Goal: Communication & Community: Connect with others

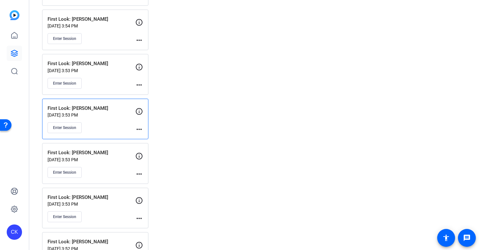
scroll to position [134, 0]
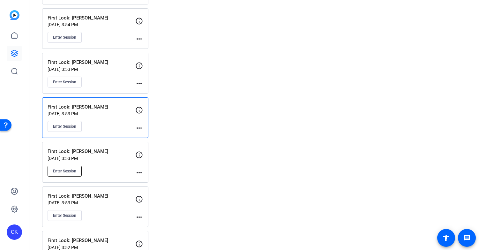
click at [71, 170] on span "Enter Session" at bounding box center [64, 171] width 23 height 5
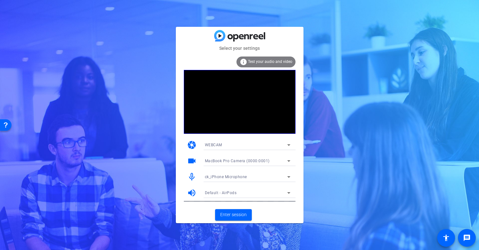
click at [223, 166] on div "MacBook Pro Camera (0000:0001)" at bounding box center [248, 161] width 86 height 10
click at [192, 178] on div at bounding box center [239, 125] width 479 height 250
click at [217, 180] on div "MacBook Pro Microphone (Built-in)" at bounding box center [246, 177] width 82 height 8
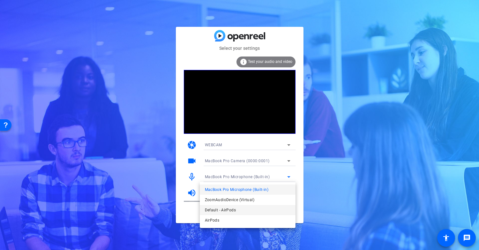
click at [216, 209] on span "Default - AirPods" at bounding box center [220, 210] width 31 height 8
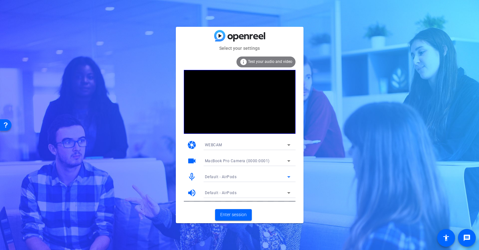
click at [215, 193] on span "Default - AirPods" at bounding box center [221, 193] width 32 height 4
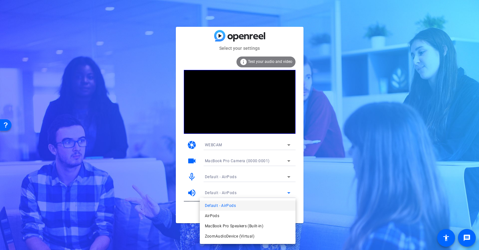
click at [213, 203] on span "Default - AirPods" at bounding box center [220, 206] width 31 height 8
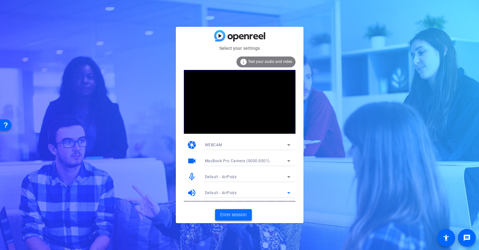
click at [226, 216] on span "Enter session" at bounding box center [233, 214] width 27 height 7
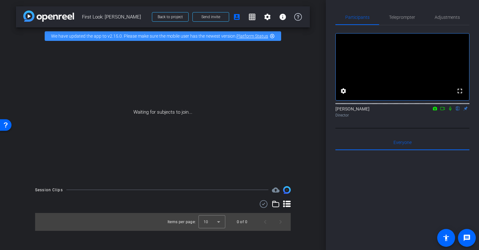
click at [452, 111] on icon at bounding box center [450, 108] width 5 height 4
click at [443, 110] on icon at bounding box center [443, 108] width 4 height 3
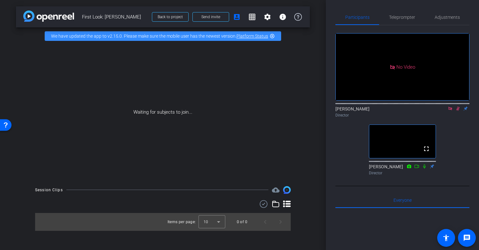
click at [457, 111] on icon at bounding box center [458, 108] width 5 height 4
click at [451, 111] on icon at bounding box center [450, 108] width 5 height 4
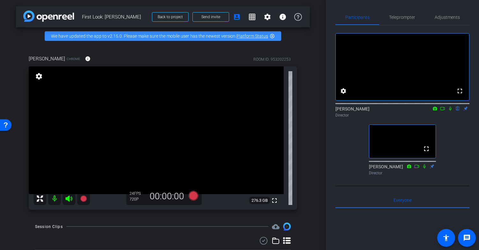
click at [450, 111] on icon at bounding box center [450, 109] width 3 height 4
click at [450, 111] on icon at bounding box center [451, 109] width 4 height 4
click at [441, 149] on div "fullscreen settings Caroline Kissell flip Director fullscreen Shelby Eden Direc…" at bounding box center [403, 101] width 134 height 153
click at [452, 111] on icon at bounding box center [450, 108] width 5 height 4
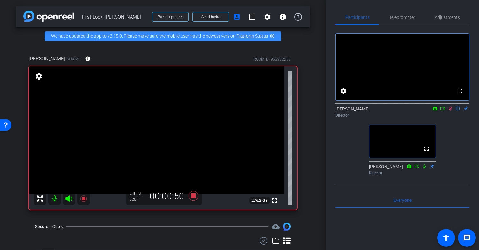
click at [450, 111] on icon at bounding box center [451, 109] width 4 height 4
click at [450, 111] on icon at bounding box center [450, 108] width 5 height 4
click at [451, 111] on icon at bounding box center [450, 108] width 5 height 4
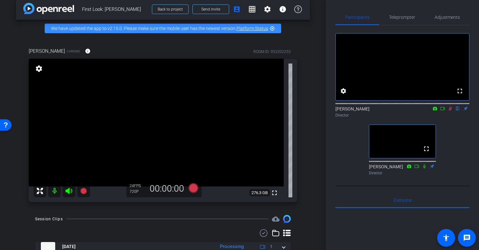
scroll to position [8, 0]
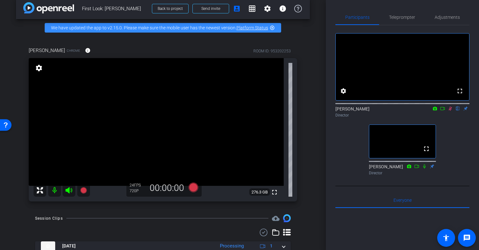
click at [451, 111] on icon at bounding box center [451, 109] width 4 height 4
